Goal: Transaction & Acquisition: Purchase product/service

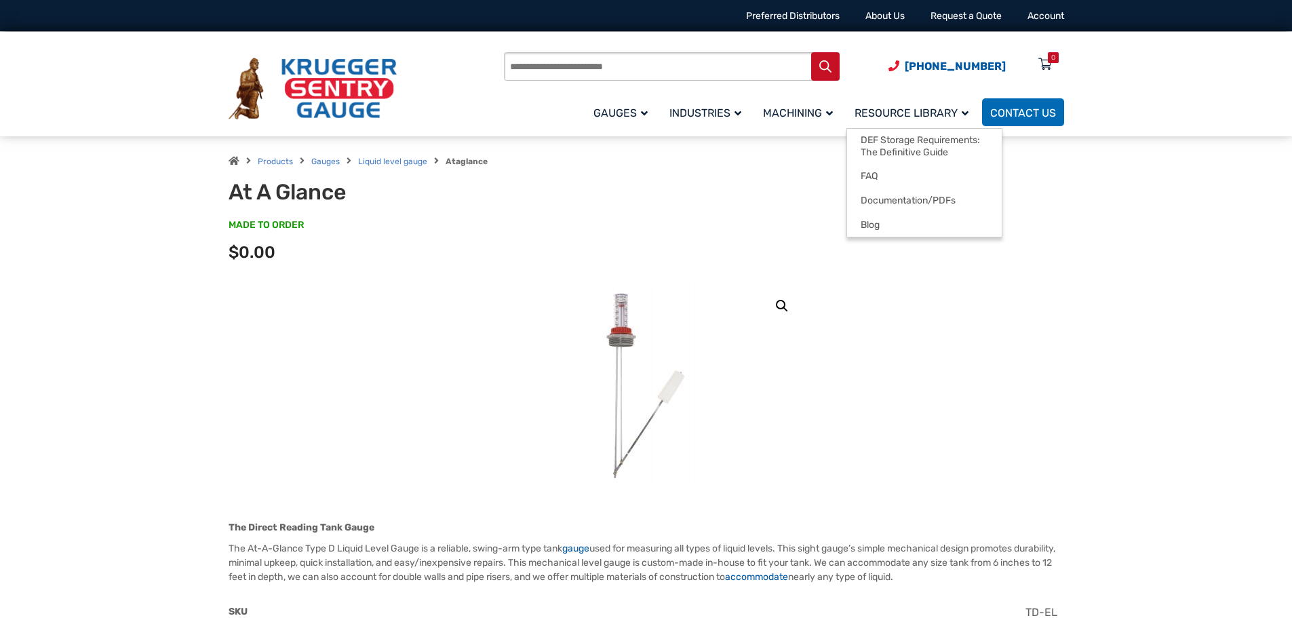
click at [910, 112] on span "Resource Library" at bounding box center [912, 112] width 114 height 13
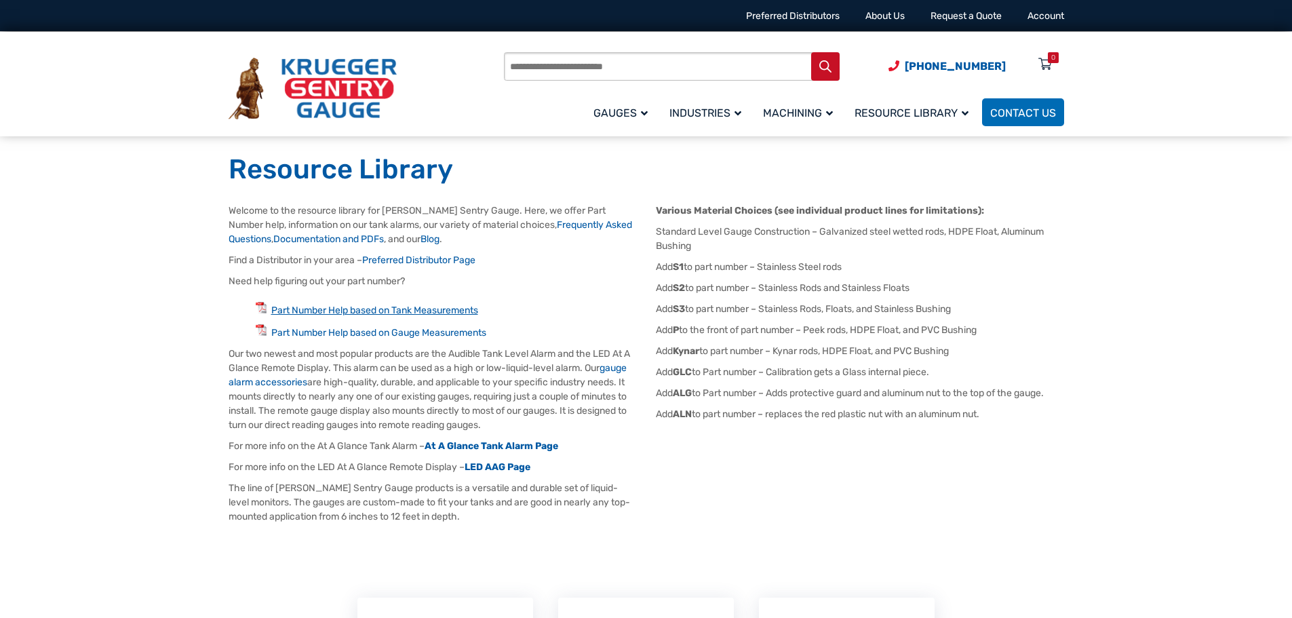
click at [408, 310] on link "Part Number Help based on Tank Measurements" at bounding box center [374, 311] width 207 height 12
click at [516, 67] on input "Products search" at bounding box center [672, 66] width 336 height 28
type input "**"
click at [811, 52] on button "Search" at bounding box center [825, 66] width 28 height 28
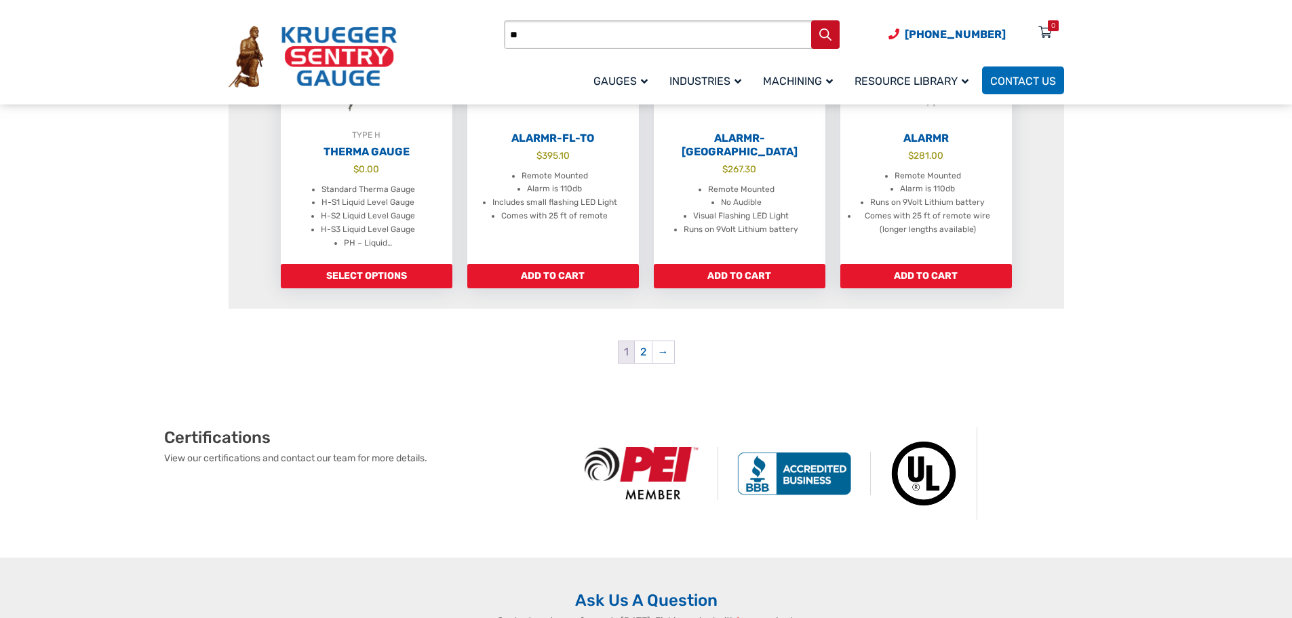
scroll to position [1492, 0]
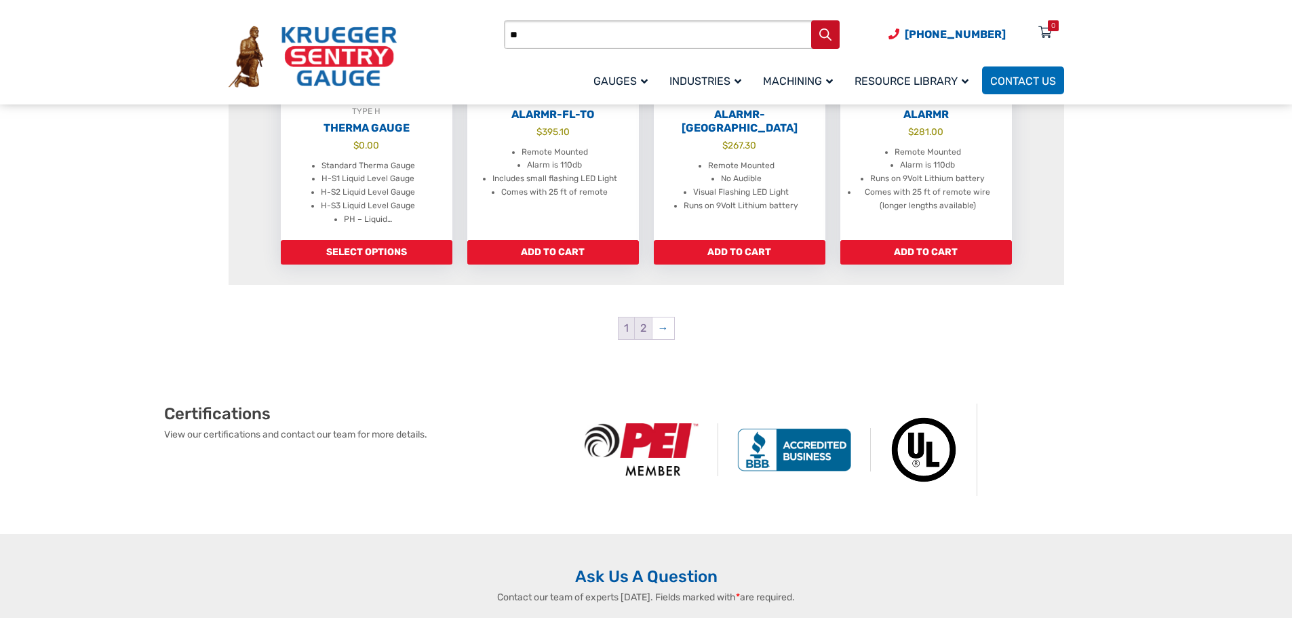
click at [642, 317] on link "2" at bounding box center [643, 328] width 17 height 22
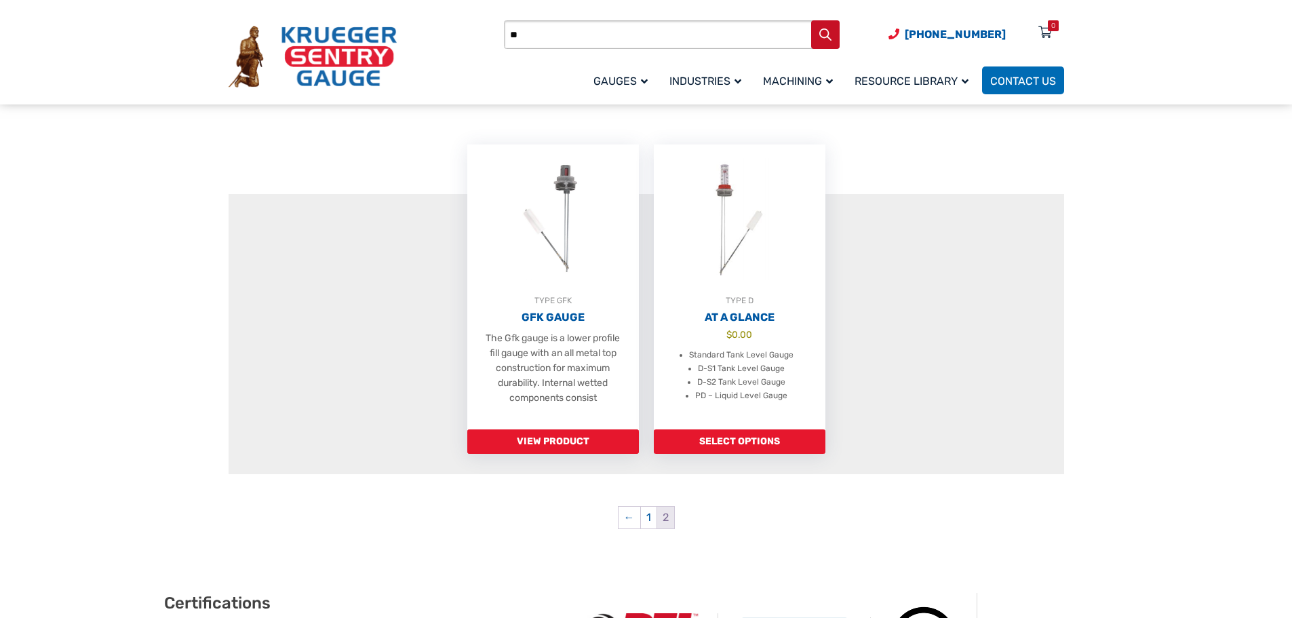
scroll to position [271, 0]
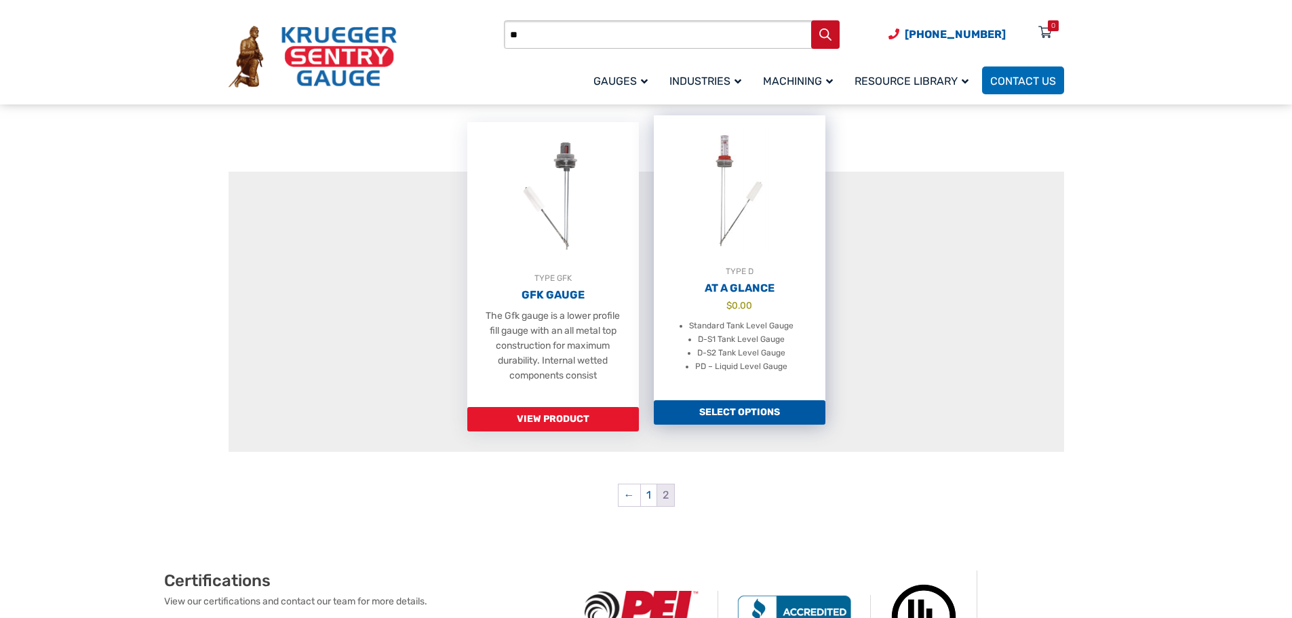
click at [737, 364] on li "PD – Liquid Level Gauge" at bounding box center [741, 367] width 92 height 14
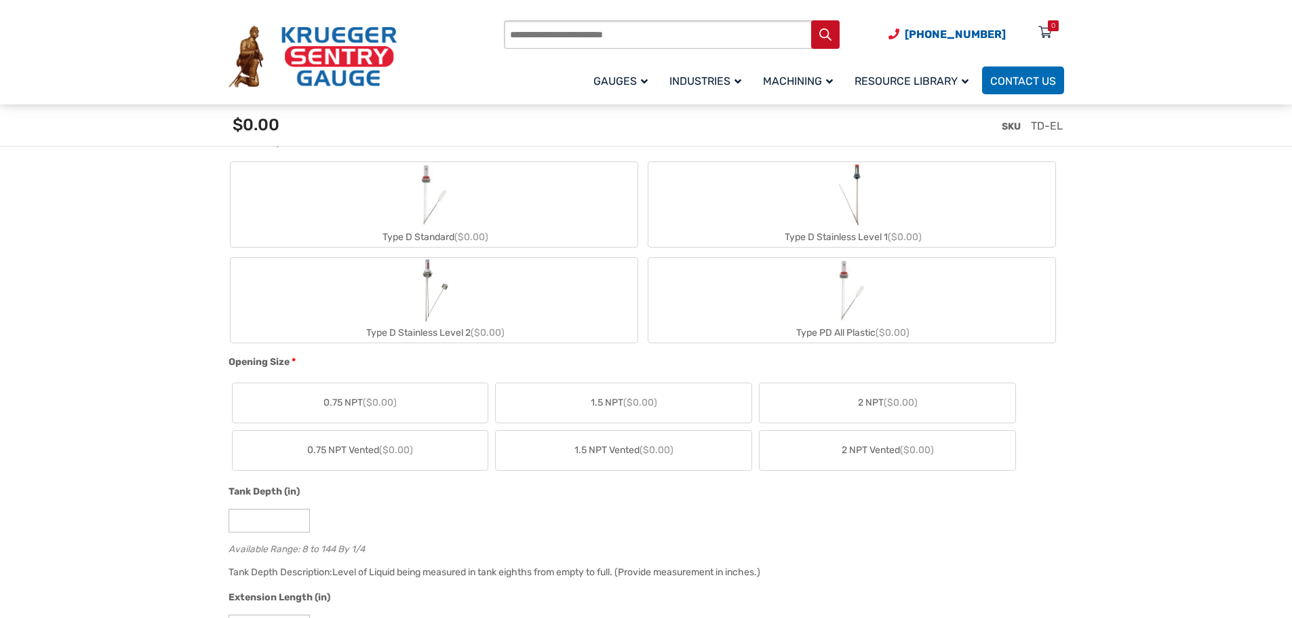
scroll to position [543, 0]
click at [843, 294] on img "Type PD All Plastic" at bounding box center [851, 288] width 65 height 65
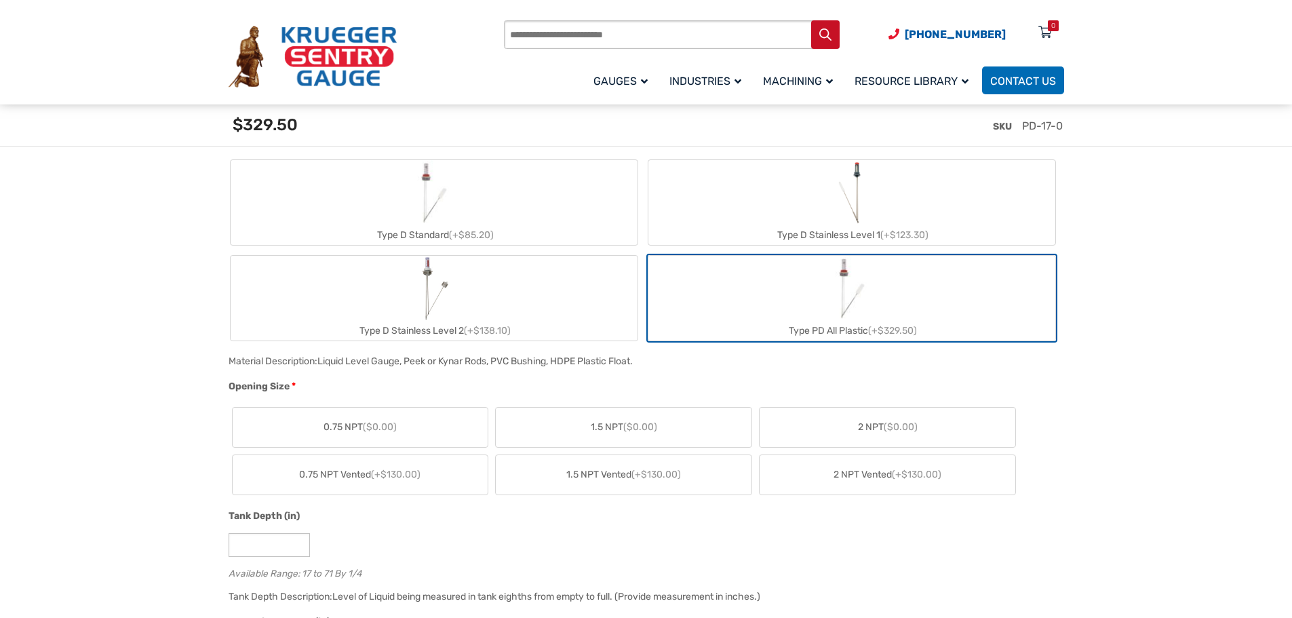
click at [872, 427] on span "2 NPT ($0.00)" at bounding box center [888, 427] width 60 height 14
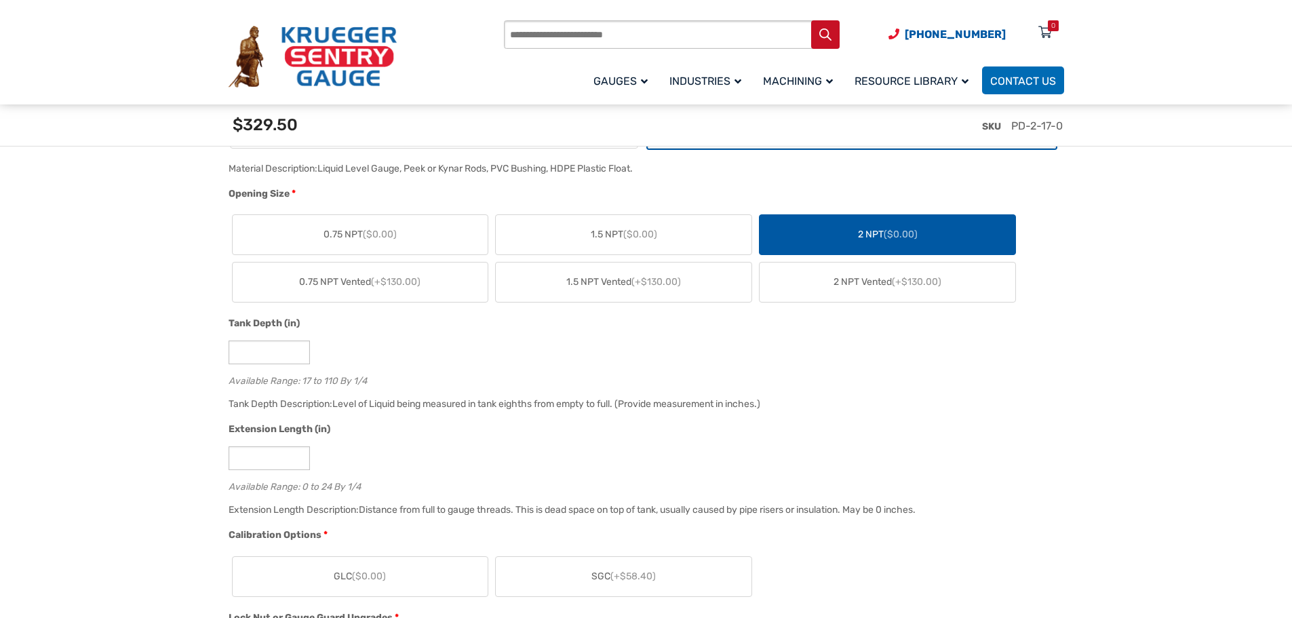
scroll to position [746, 0]
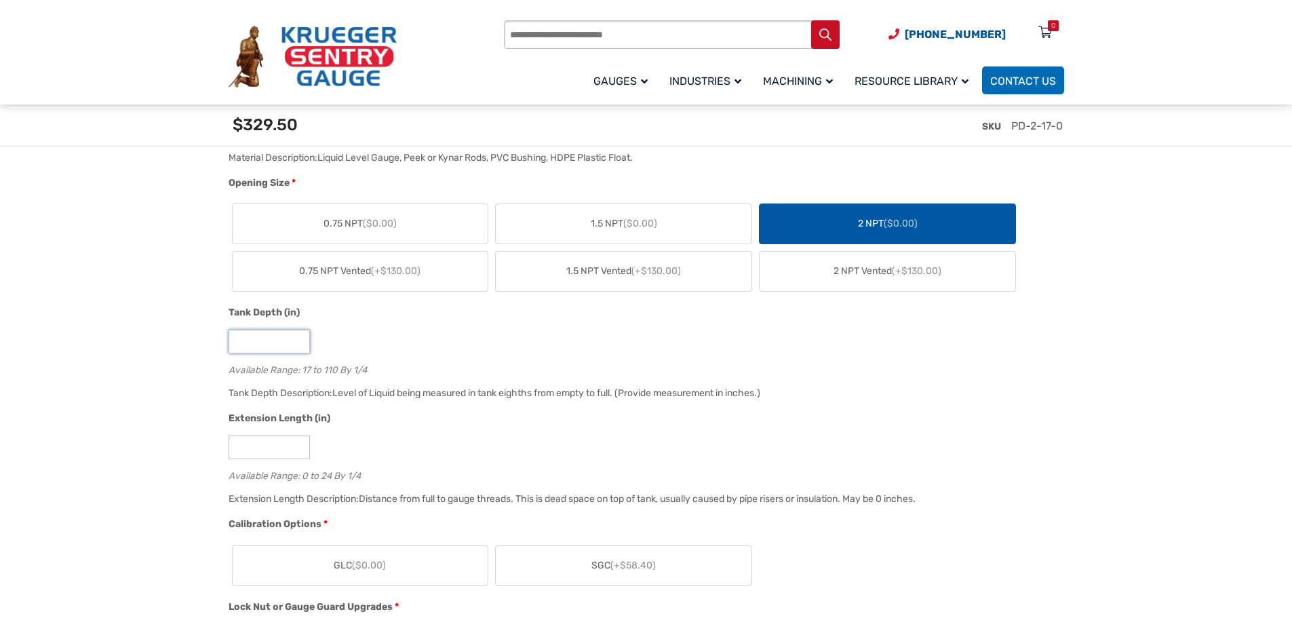
click at [234, 342] on input "**" at bounding box center [269, 342] width 81 height 24
type input "*"
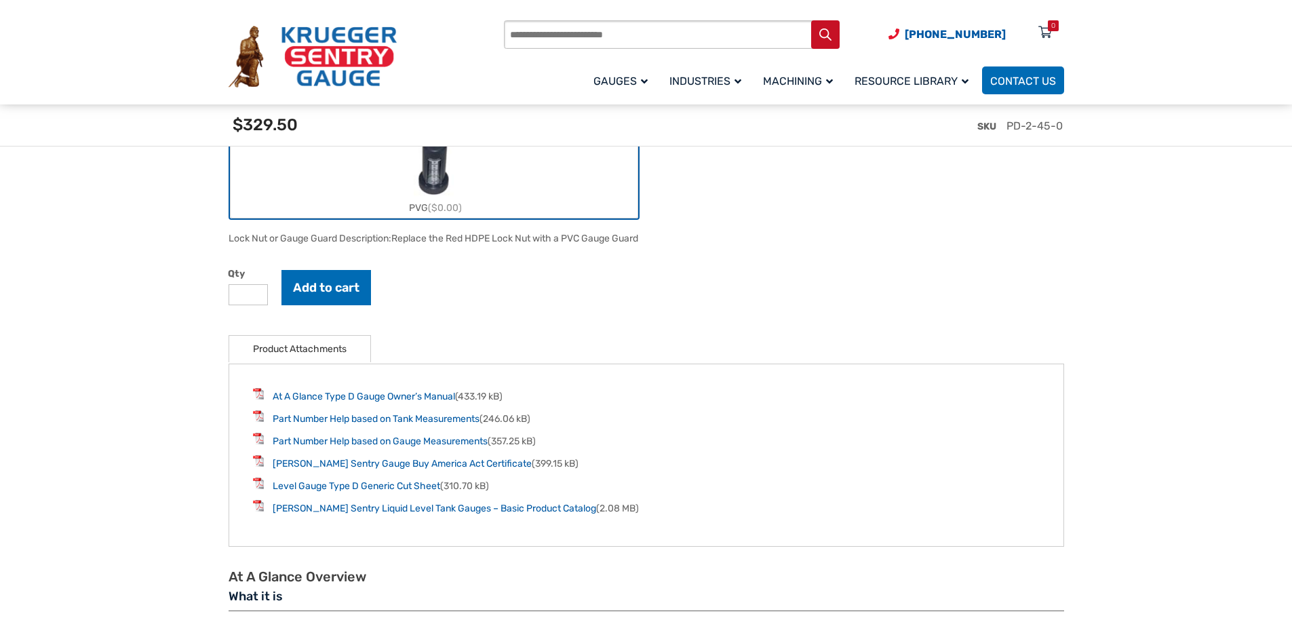
scroll to position [1357, 0]
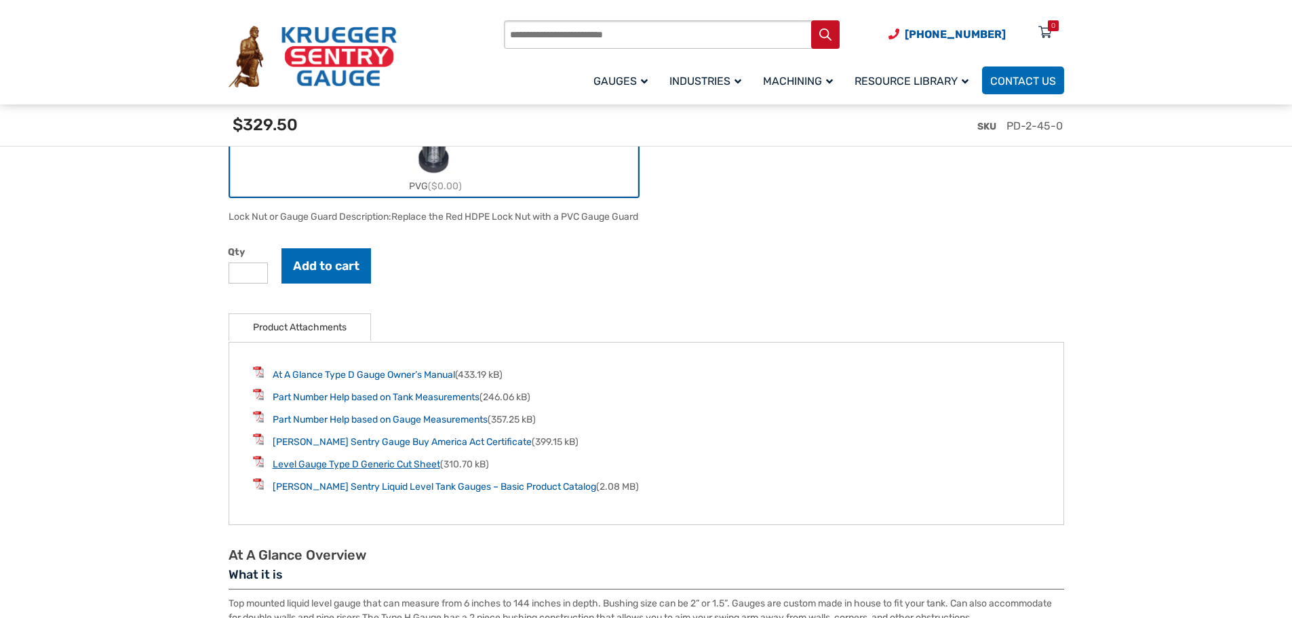
type input "**"
click at [292, 469] on link "Level Gauge Type D Generic Cut Sheet" at bounding box center [357, 465] width 168 height 12
